Goal: Transaction & Acquisition: Download file/media

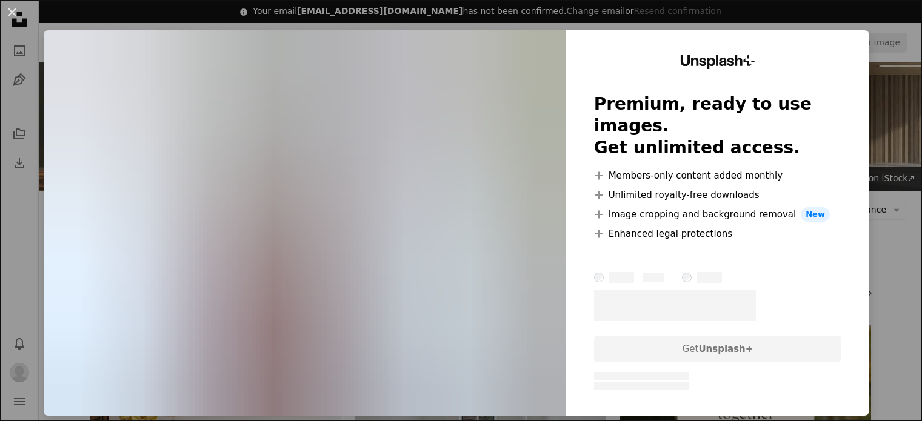
scroll to position [3765, 0]
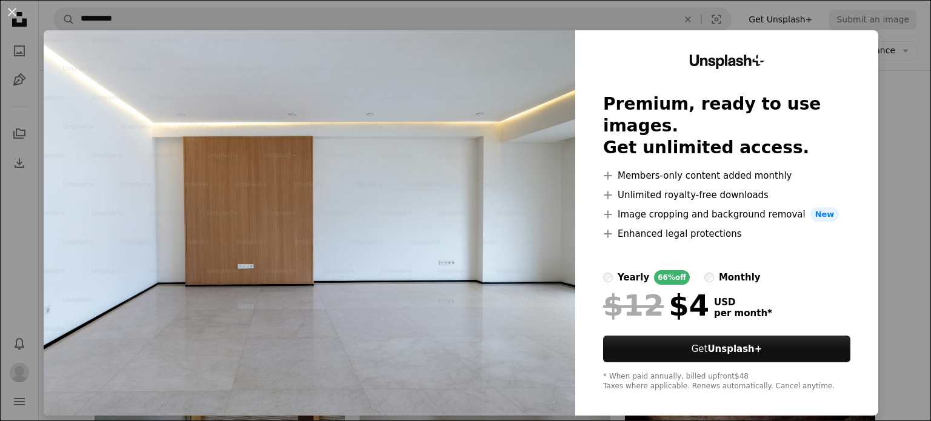
click at [895, 115] on div "An X shape Unsplash+ Premium, ready to use images. Get unlimited access. A plus…" at bounding box center [465, 210] width 931 height 421
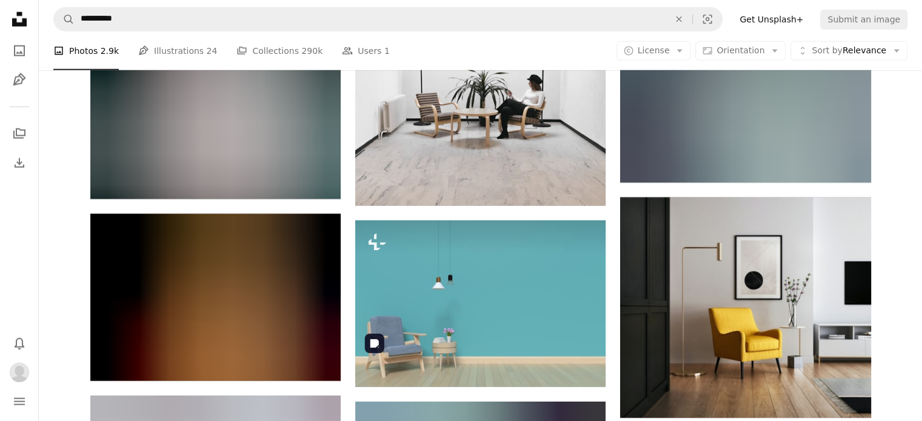
scroll to position [7463, 0]
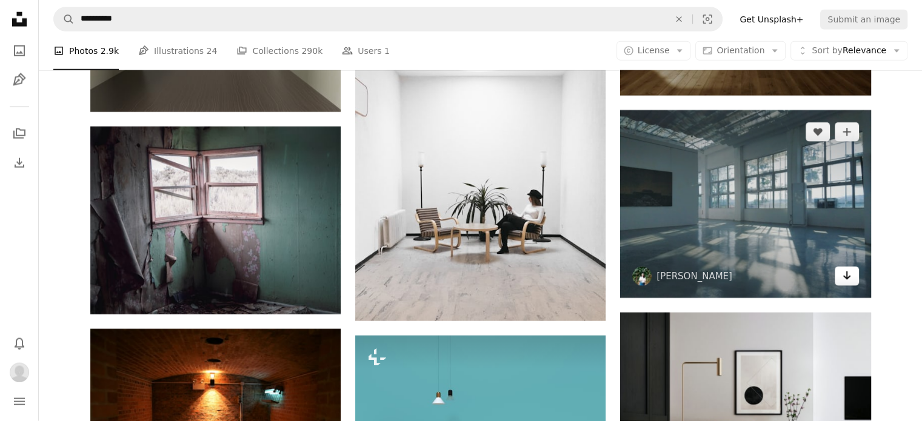
click at [846, 281] on icon "Arrow pointing down" at bounding box center [847, 276] width 10 height 15
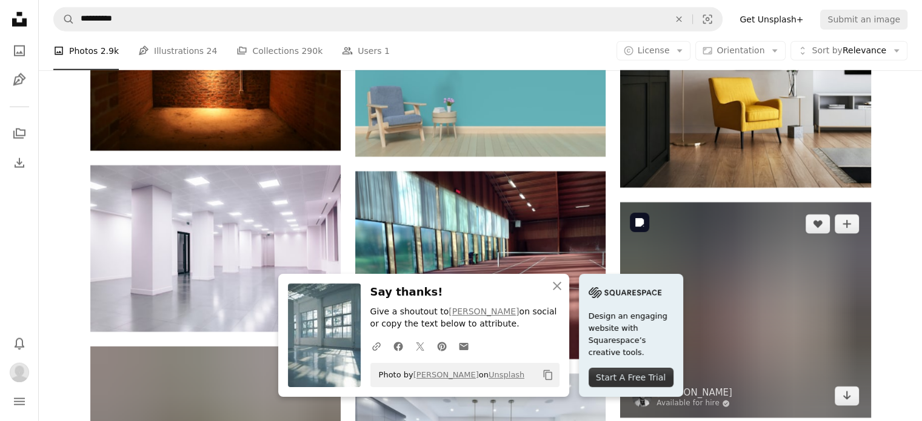
scroll to position [7826, 0]
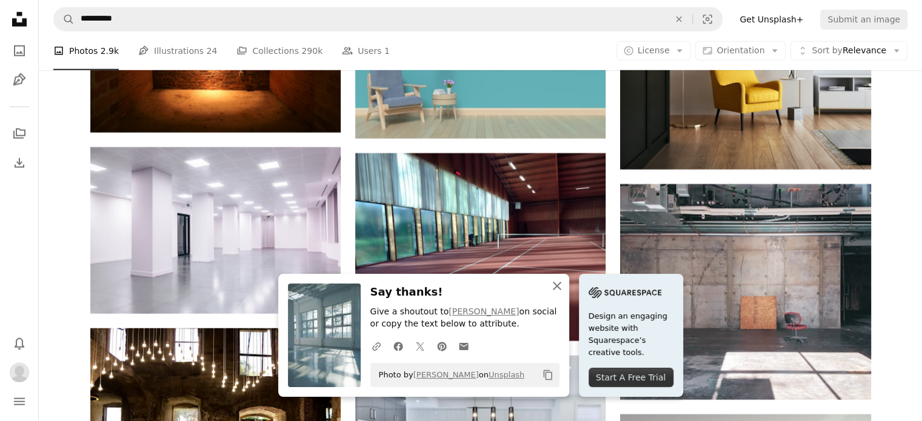
click at [557, 292] on icon "An X shape" at bounding box center [557, 286] width 15 height 15
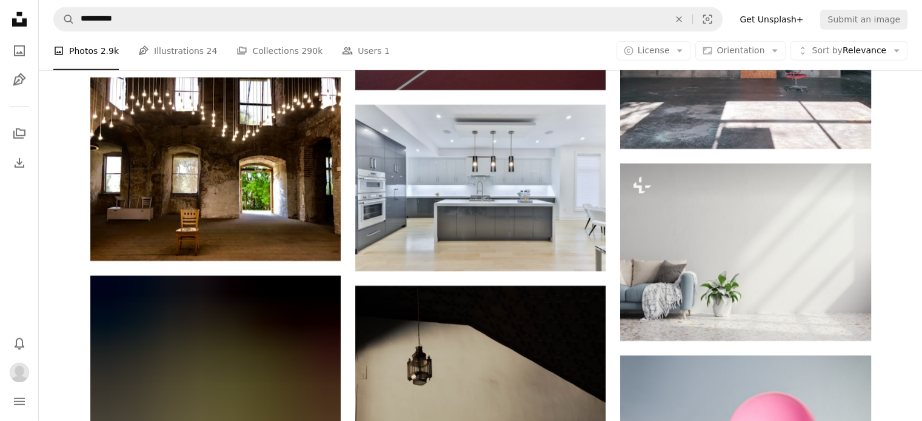
scroll to position [7948, 0]
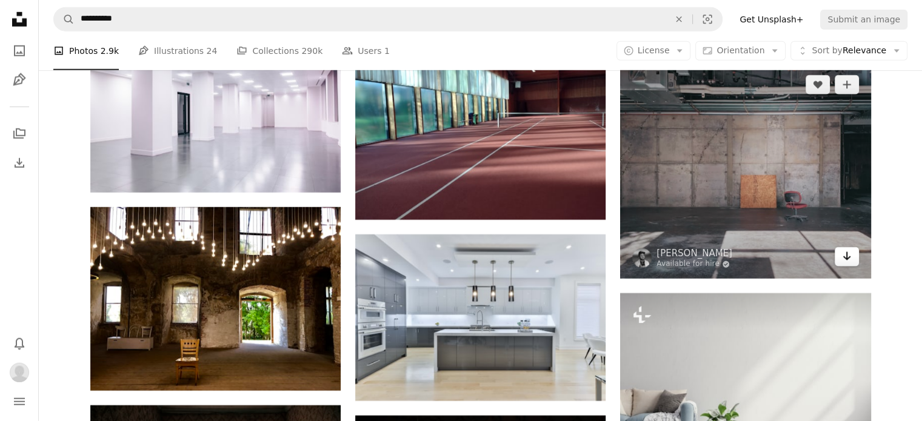
click at [842, 259] on icon "Arrow pointing down" at bounding box center [847, 256] width 10 height 15
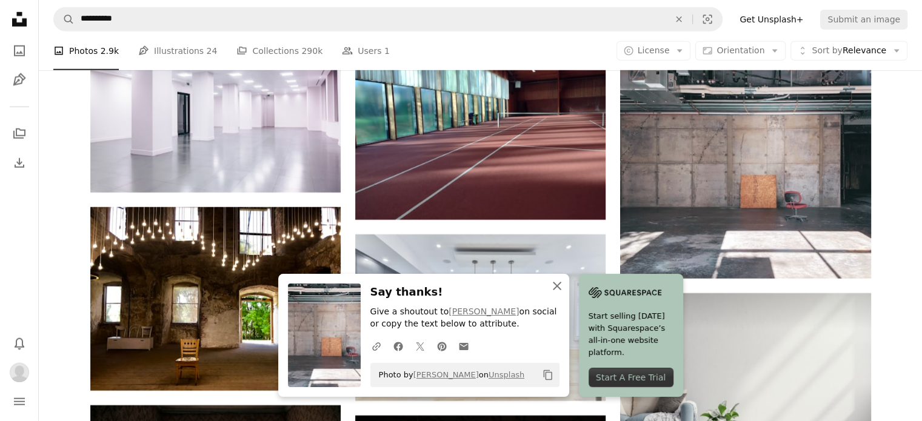
click at [554, 286] on icon "An X shape" at bounding box center [557, 286] width 15 height 15
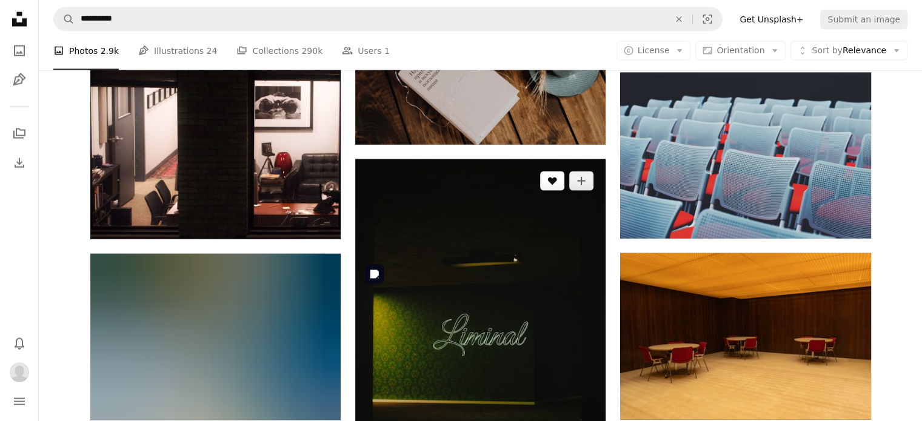
scroll to position [16435, 0]
